Goal: Obtain resource: Obtain resource

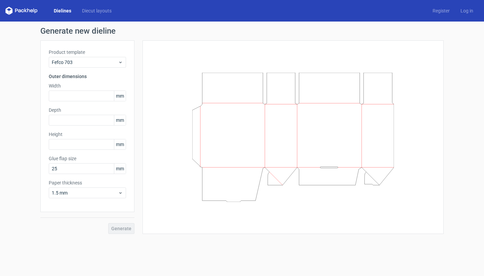
click at [116, 57] on div "Product template Fefco 703" at bounding box center [87, 58] width 77 height 19
click at [115, 60] on span "Fefco 703" at bounding box center [85, 62] width 66 height 7
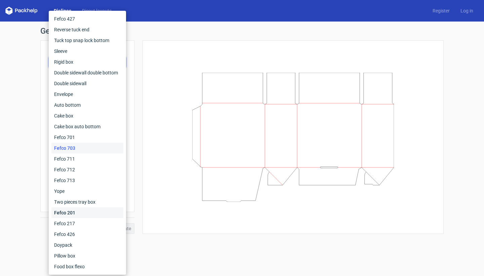
click at [76, 213] on div "Fefco 201" at bounding box center [87, 212] width 72 height 11
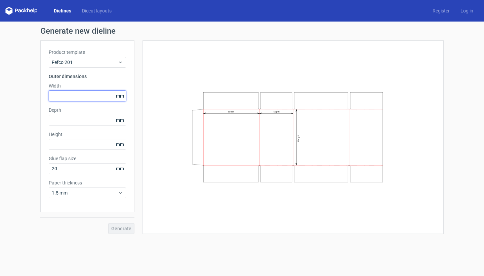
click at [95, 99] on input "text" at bounding box center [87, 96] width 77 height 11
type input "200"
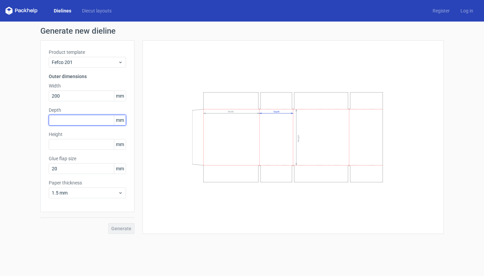
click at [87, 125] on input "text" at bounding box center [87, 120] width 77 height 11
type input "200"
click at [83, 140] on input "text" at bounding box center [87, 144] width 77 height 11
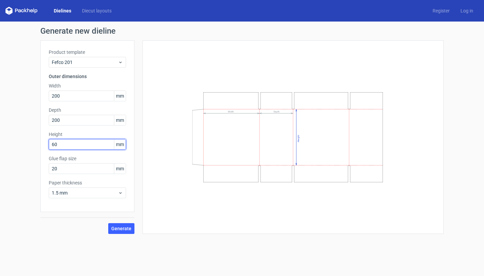
type input "600"
click at [86, 187] on div "Product template Fefco 201 Outer dimensions Width 200 mm Depth 200 mm Height 60…" at bounding box center [87, 126] width 94 height 172
